Goal: Task Accomplishment & Management: Manage account settings

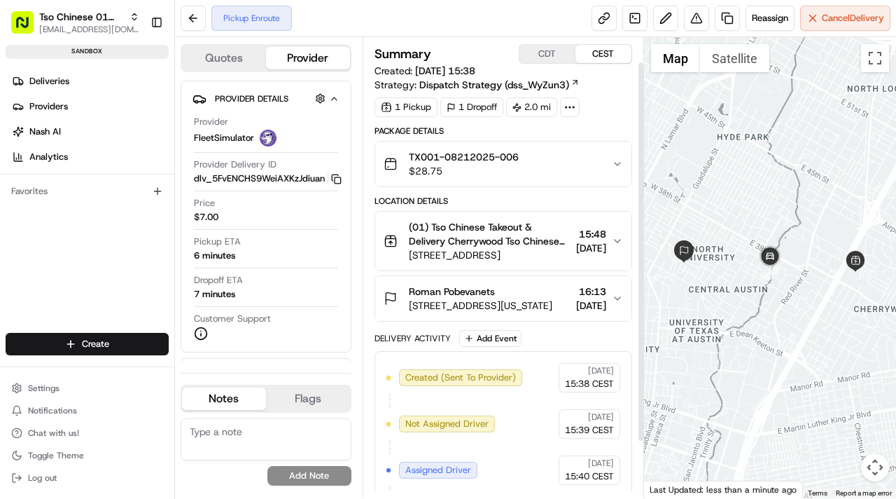
scroll to position [98, 0]
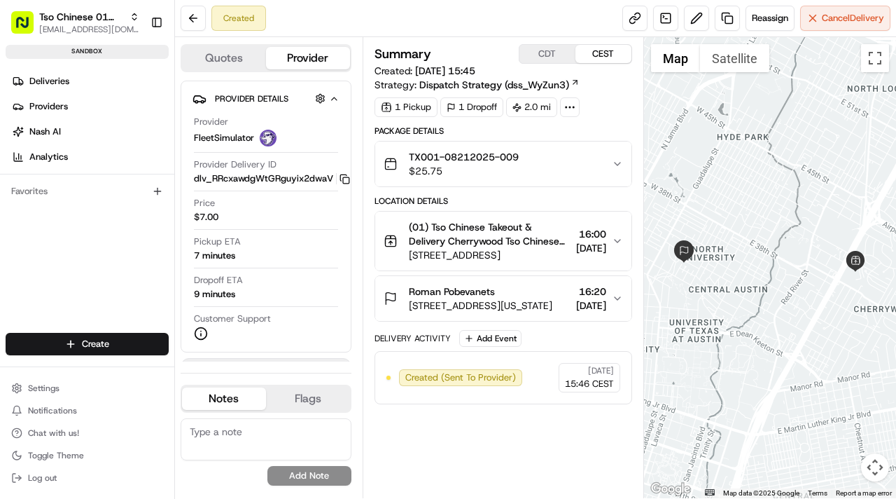
click at [599, 167] on div "TX001-08212025-009 $25.75" at bounding box center [498, 164] width 228 height 28
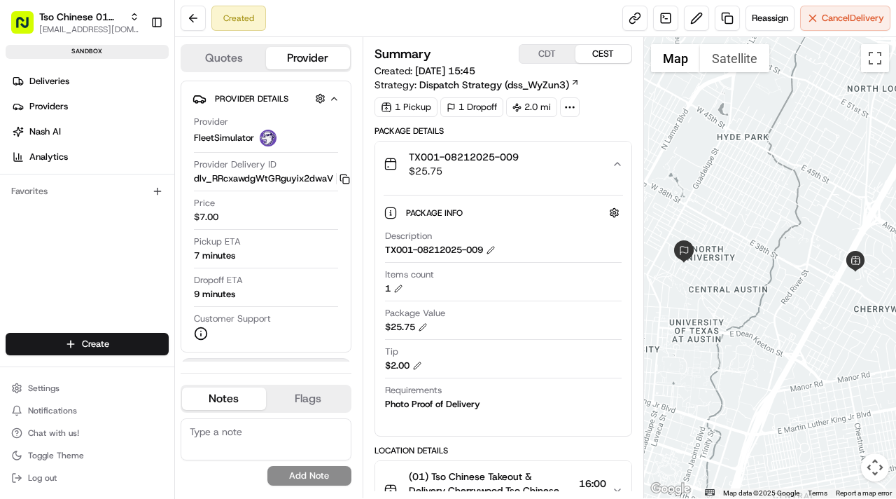
click at [608, 163] on div "TX001-08212025-009 $25.75" at bounding box center [498, 164] width 228 height 28
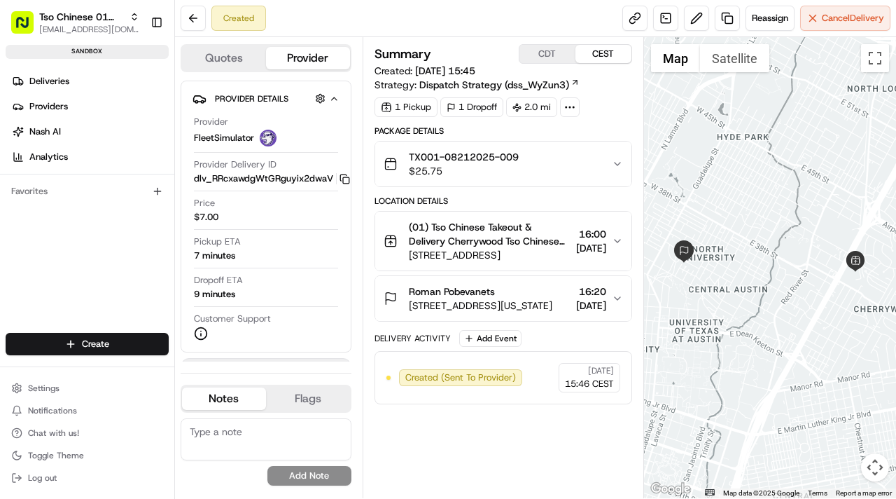
click at [319, 405] on button "Flags" at bounding box center [308, 398] width 84 height 22
click at [223, 398] on button "Notes" at bounding box center [224, 398] width 84 height 22
click at [304, 398] on button "Flags" at bounding box center [308, 398] width 84 height 22
click at [232, 402] on button "Notes" at bounding box center [224, 398] width 84 height 22
click at [296, 402] on button "Flags" at bounding box center [308, 398] width 84 height 22
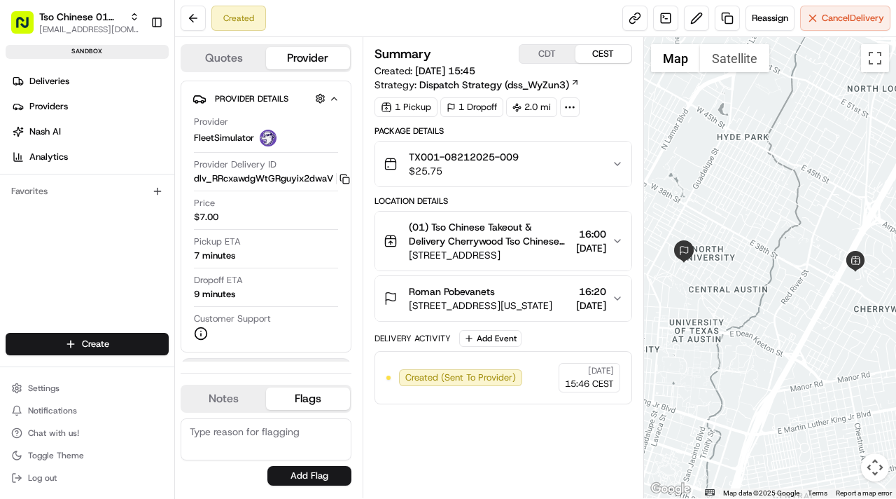
click at [251, 401] on button "Notes" at bounding box center [224, 398] width 84 height 22
click at [291, 401] on button "Flags" at bounding box center [308, 398] width 84 height 22
click at [288, 438] on textarea at bounding box center [266, 439] width 171 height 42
click at [246, 408] on button "Notes" at bounding box center [224, 398] width 84 height 22
click at [271, 437] on textarea at bounding box center [266, 439] width 171 height 42
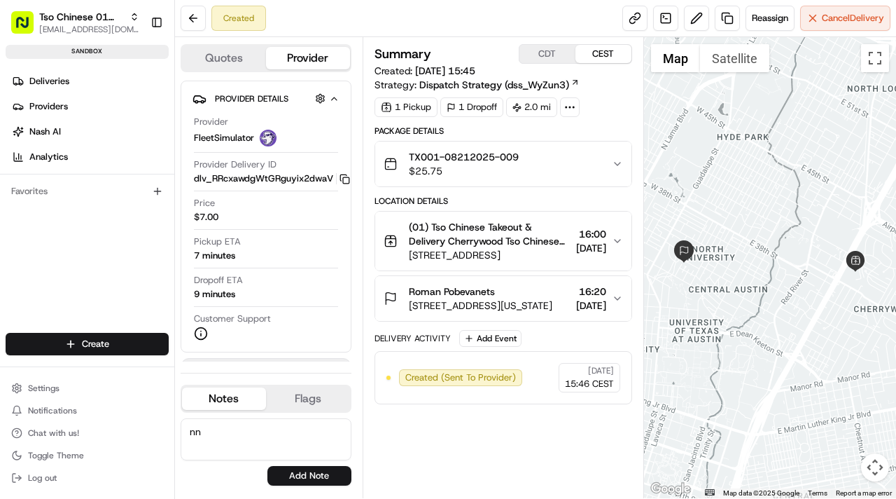
type textarea "n"
click at [282, 438] on textarea at bounding box center [266, 439] width 171 height 42
type textarea "T"
type textarea "Delayed for 30min"
click at [286, 468] on button "Add Note" at bounding box center [309, 476] width 84 height 20
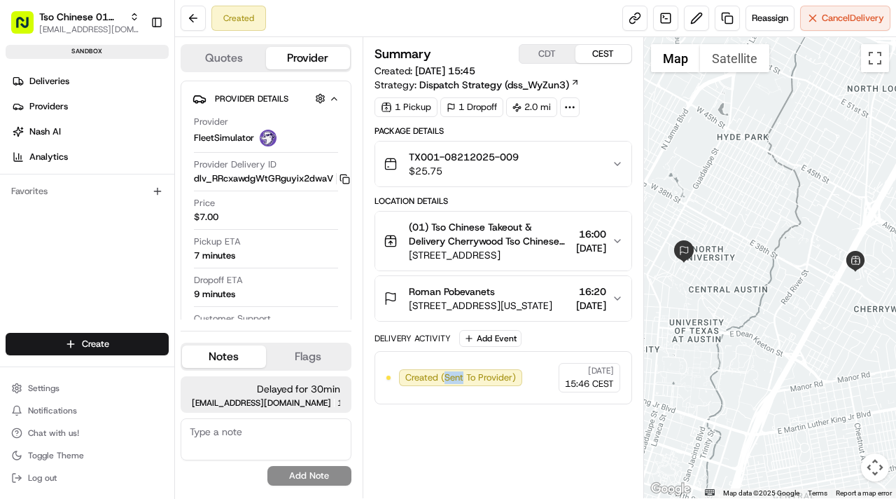
drag, startPoint x: 443, startPoint y: 380, endPoint x: 482, endPoint y: 380, distance: 39.9
click at [465, 380] on span "Created (Sent To Provider)" at bounding box center [460, 377] width 111 height 13
click at [524, 400] on div "Created (Sent To Provider) FleetSimulator 21/08/2025 15:46 CEST" at bounding box center [504, 377] width 258 height 53
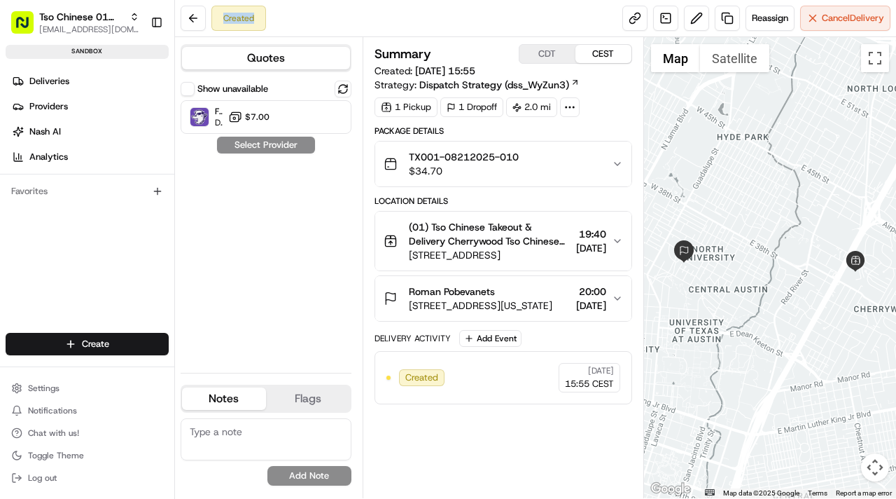
drag, startPoint x: 224, startPoint y: 17, endPoint x: 289, endPoint y: 17, distance: 65.1
click at [289, 17] on div "Created Reassign Cancel Delivery" at bounding box center [535, 18] width 721 height 37
drag, startPoint x: 406, startPoint y: 375, endPoint x: 471, endPoint y: 375, distance: 64.4
click at [470, 375] on div "Created 21/08/2025 15:55 CEST" at bounding box center [504, 377] width 234 height 29
